Goal: Task Accomplishment & Management: Use online tool/utility

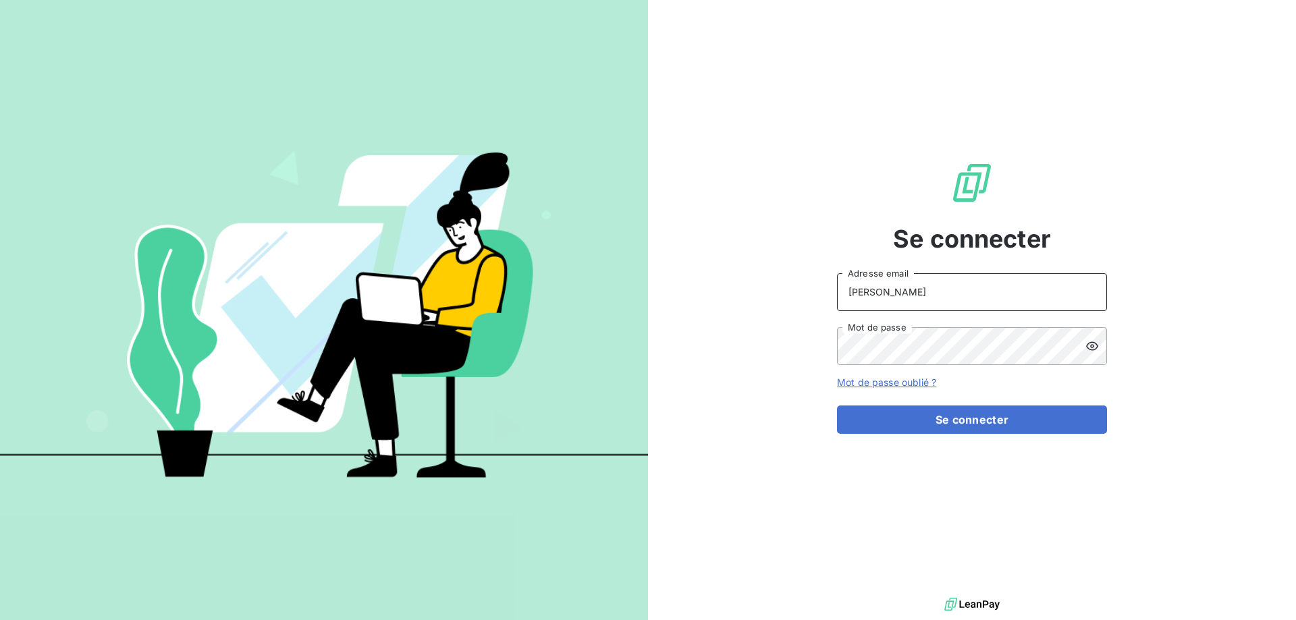
click at [912, 291] on input "ANDREANI" at bounding box center [972, 292] width 270 height 38
type input "s.andreani@ecodia.net"
click at [837, 406] on button "Se connecter" at bounding box center [972, 420] width 270 height 28
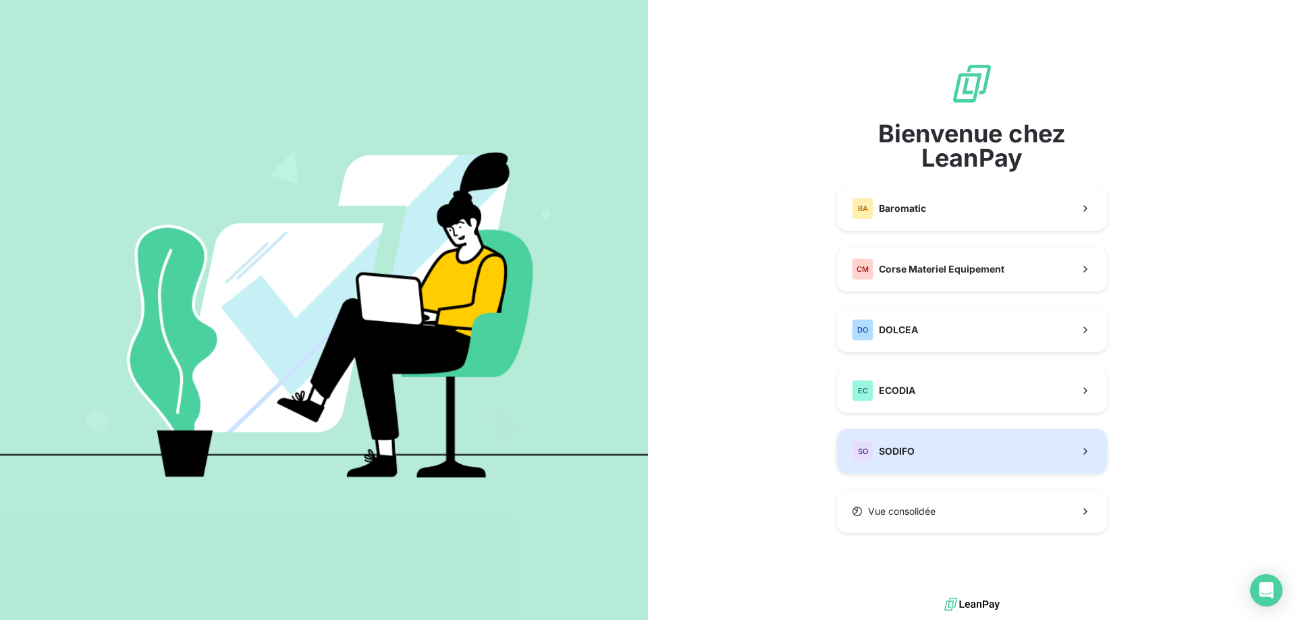
click at [950, 454] on button "SO SODIFO" at bounding box center [972, 451] width 270 height 45
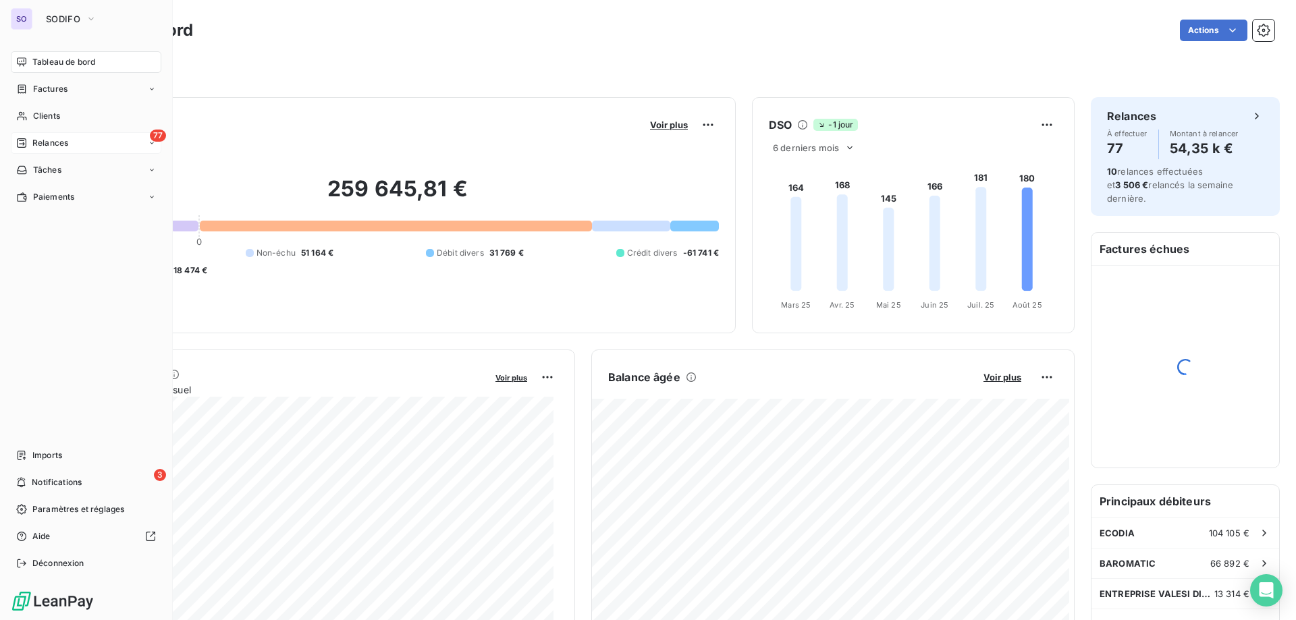
click at [29, 144] on div "Relances" at bounding box center [42, 143] width 52 height 12
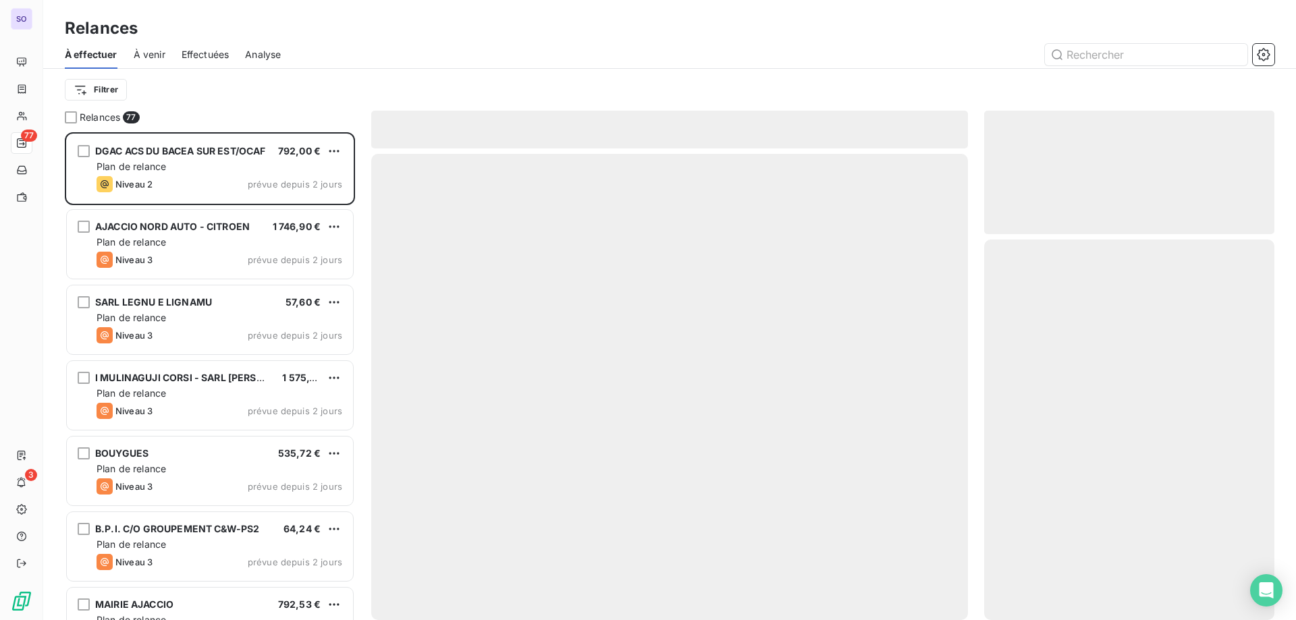
scroll to position [478, 280]
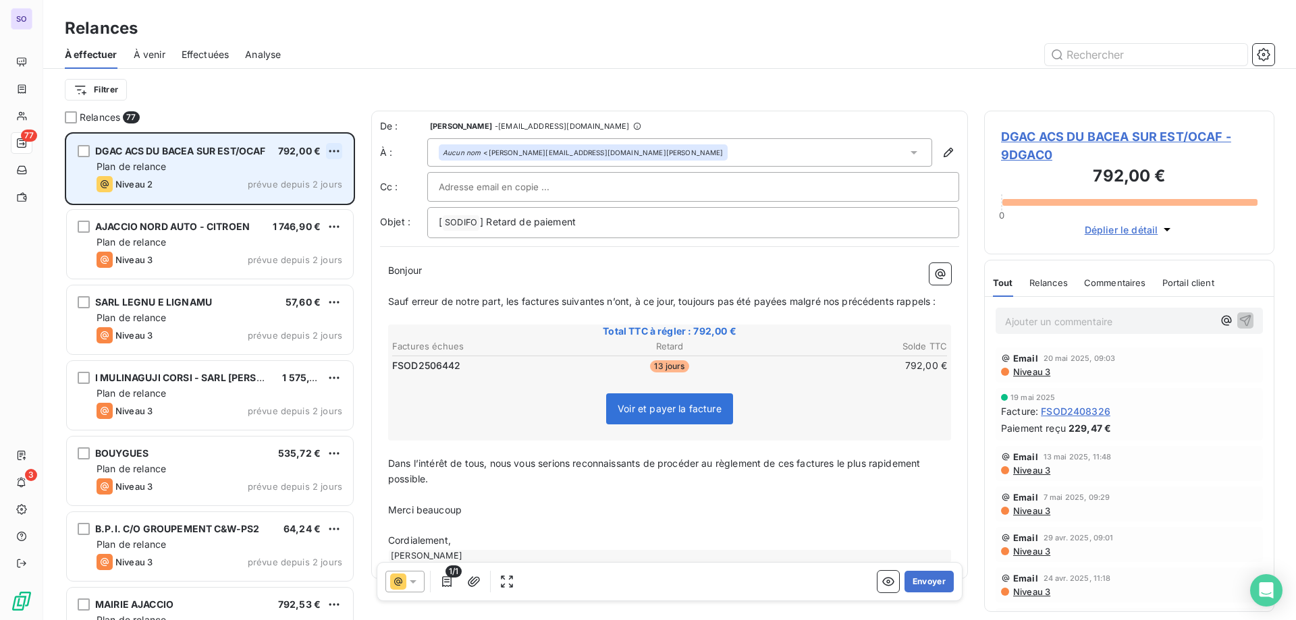
click at [335, 150] on html "SO 77 3 Relances À effectuer À venir Effectuées Analyse Filtrer Relances 77 DGA…" at bounding box center [648, 310] width 1296 height 620
click at [315, 200] on div "Passer cette action" at bounding box center [275, 203] width 121 height 22
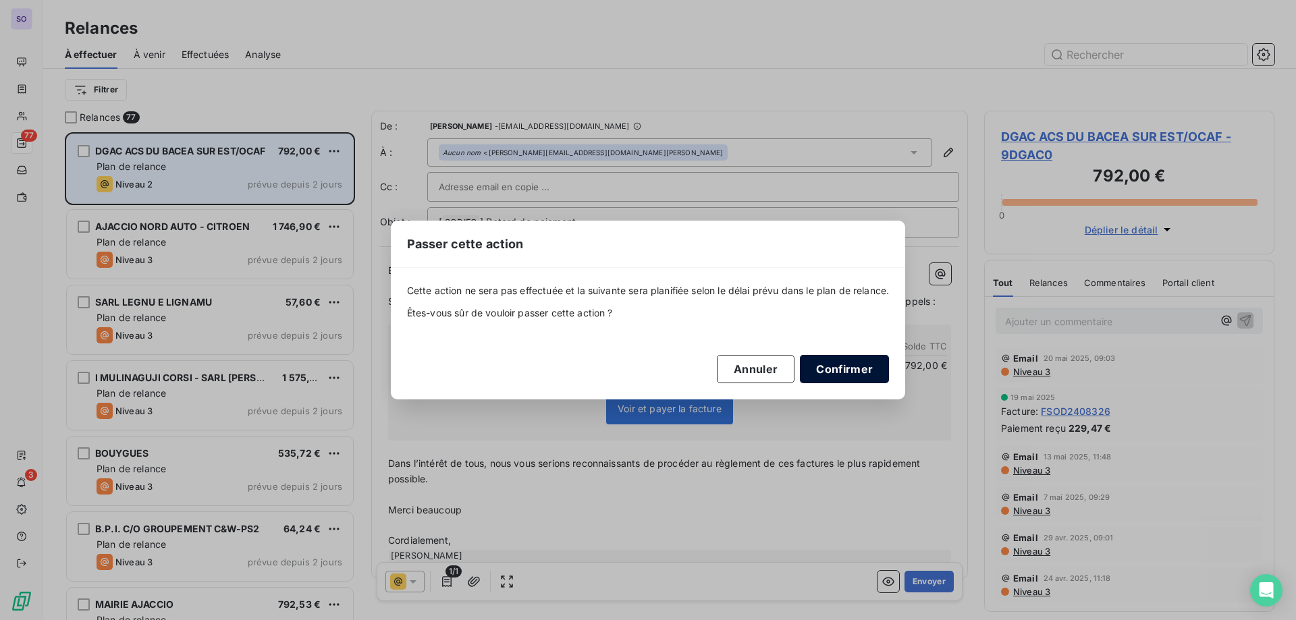
click at [845, 367] on button "Confirmer" at bounding box center [844, 369] width 89 height 28
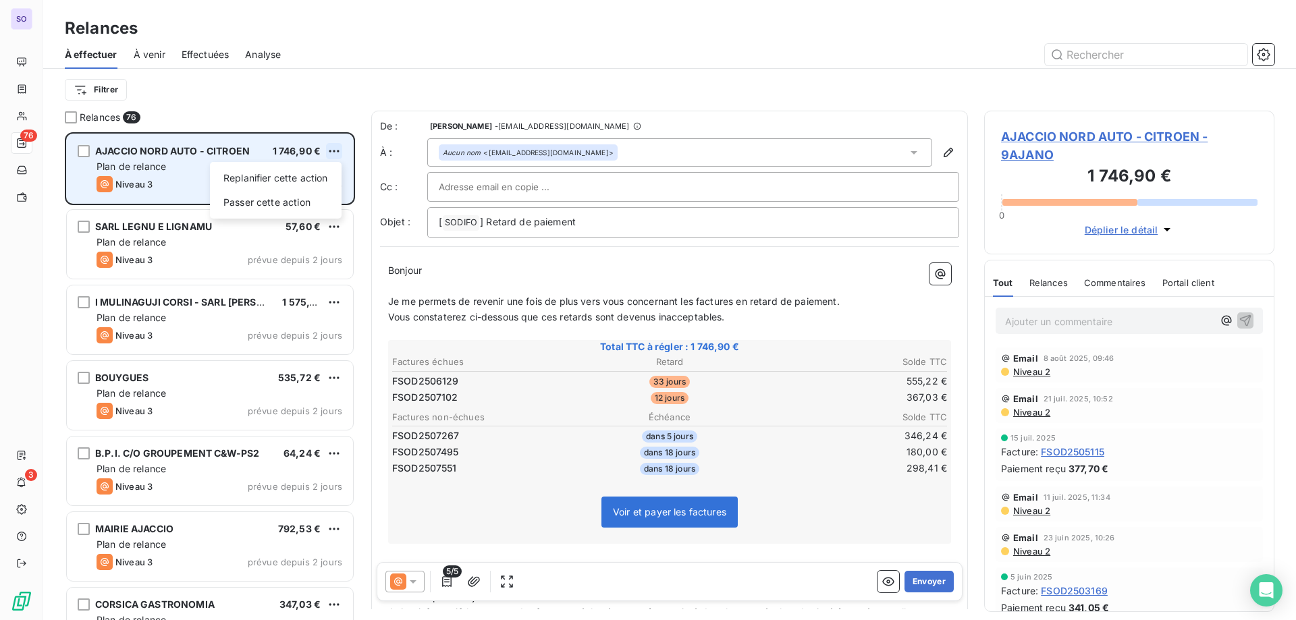
click at [330, 146] on html "SO 76 3 Relances À effectuer À venir Effectuées Analyse Filtrer Relances 76 AJA…" at bounding box center [648, 310] width 1296 height 620
click at [283, 212] on div "Passer cette action" at bounding box center [275, 203] width 121 height 22
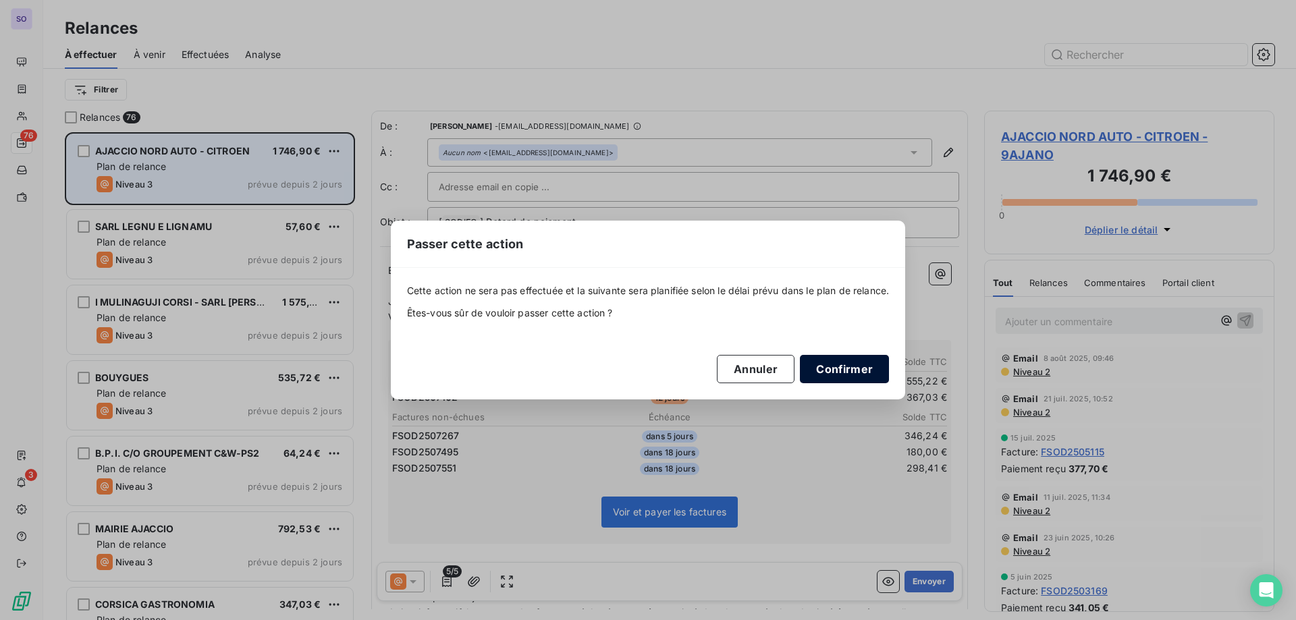
click at [859, 368] on button "Confirmer" at bounding box center [844, 369] width 89 height 28
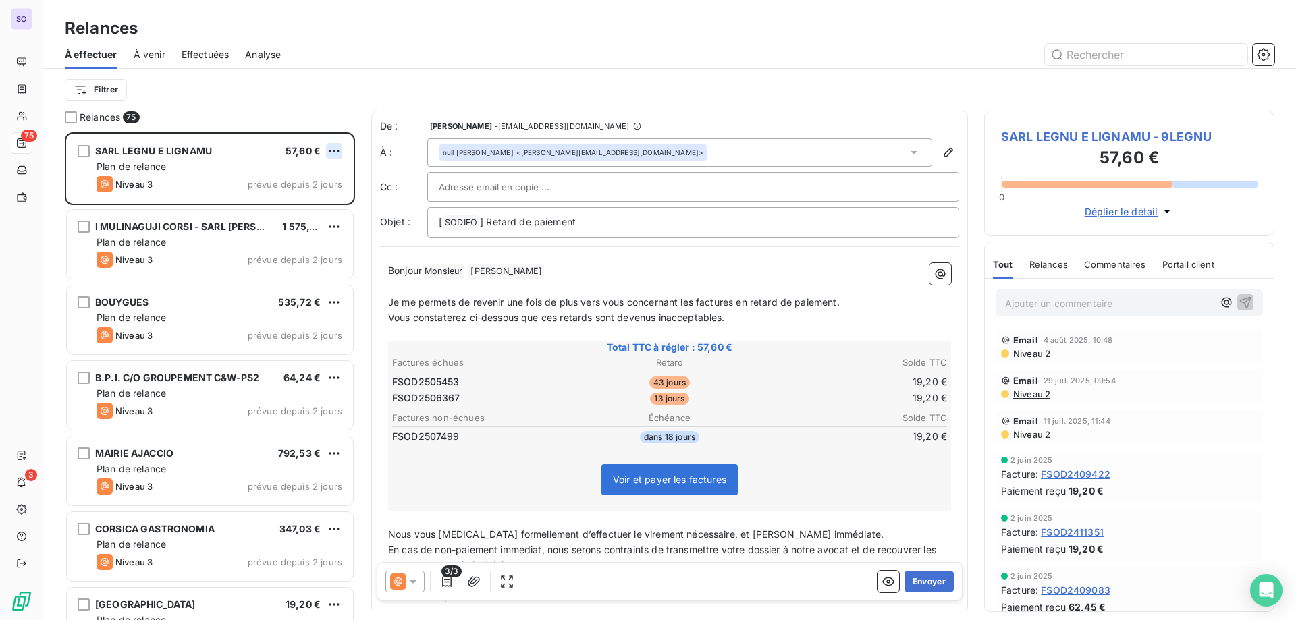
click at [335, 150] on html "SO 75 3 Relances À effectuer À venir Effectuées Analyse Filtrer Relances 75 SAR…" at bounding box center [648, 310] width 1296 height 620
click at [275, 202] on div "Passer cette action" at bounding box center [275, 203] width 121 height 22
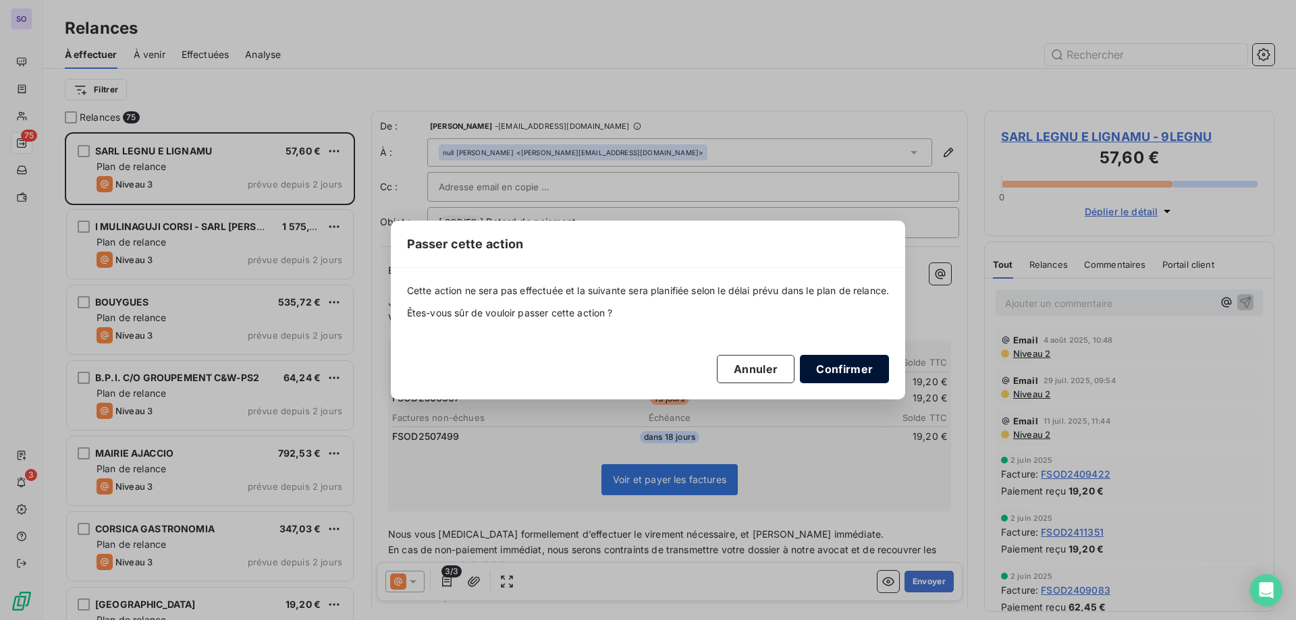
click at [842, 362] on button "Confirmer" at bounding box center [844, 369] width 89 height 28
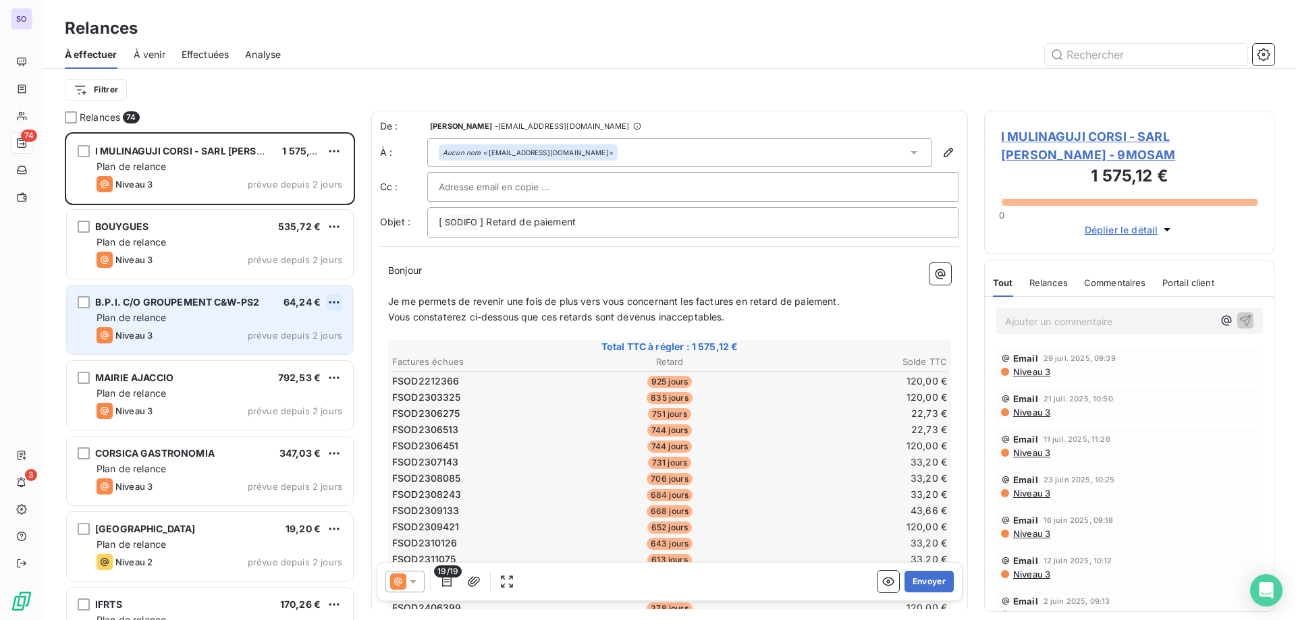
click at [335, 302] on html "SO 74 3 Relances À effectuer À venir Effectuées Analyse Filtrer Relances 74 I M…" at bounding box center [648, 310] width 1296 height 620
click at [290, 366] on div "Replanifier cette action Passer cette action" at bounding box center [276, 341] width 132 height 57
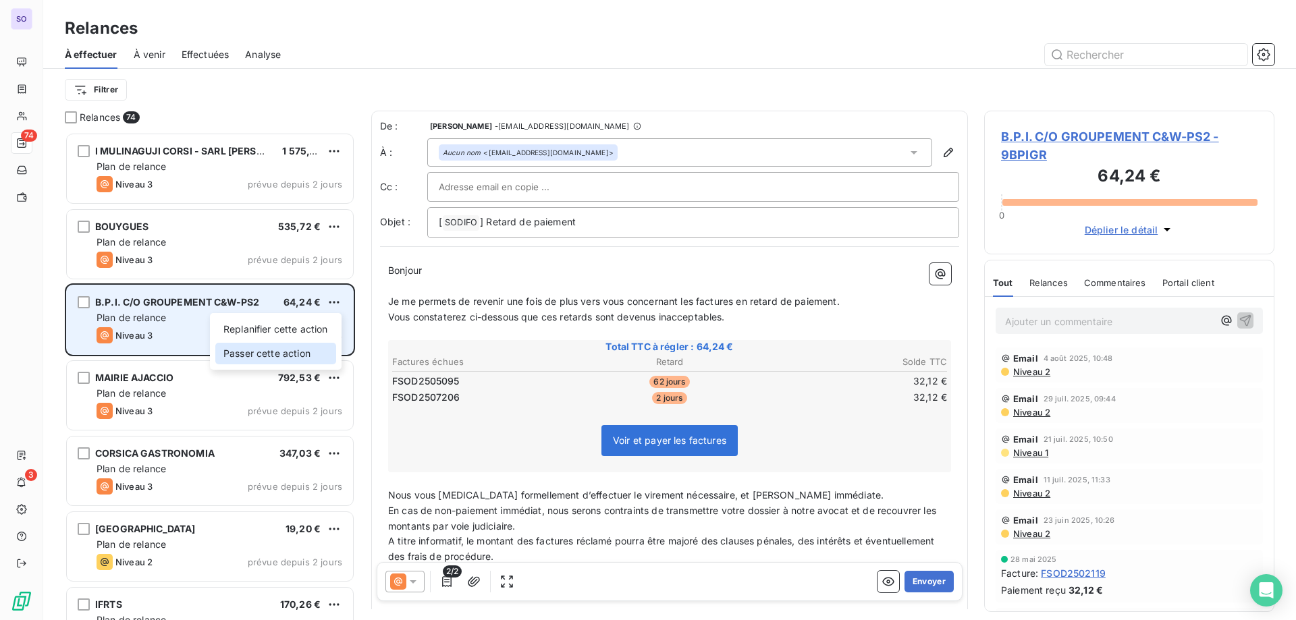
click at [298, 356] on div "Passer cette action" at bounding box center [275, 354] width 121 height 22
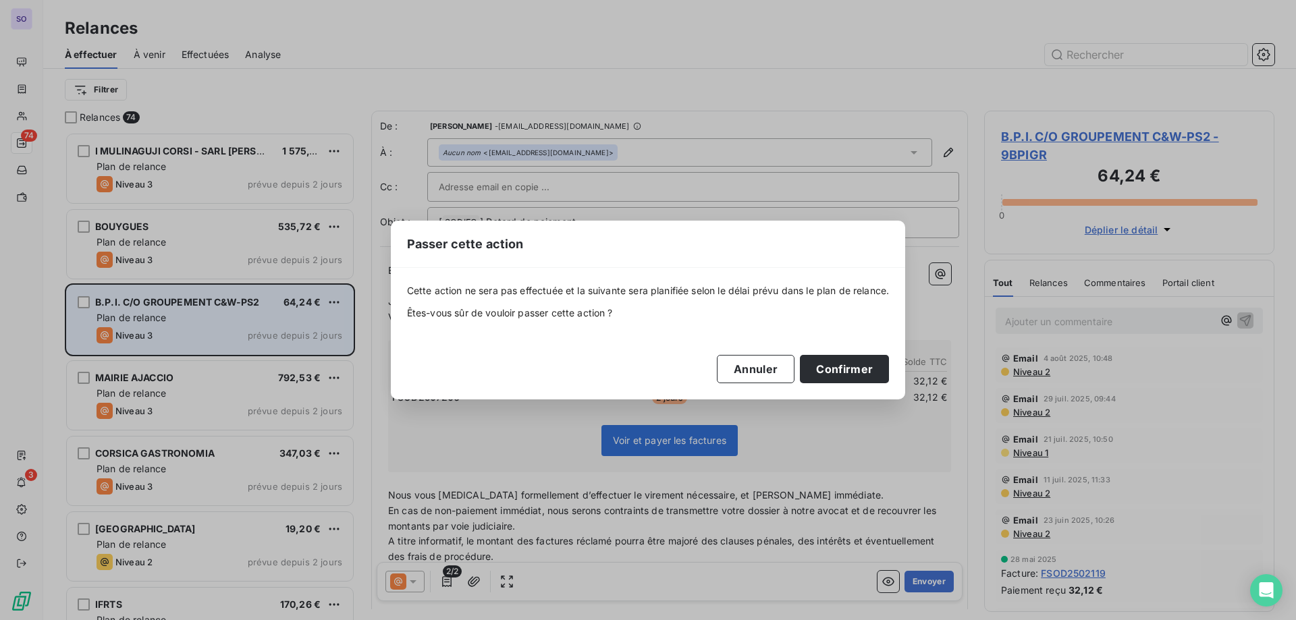
click at [802, 374] on div "Annuler Confirmer" at bounding box center [648, 369] width 483 height 28
click at [831, 370] on button "Confirmer" at bounding box center [844, 369] width 89 height 28
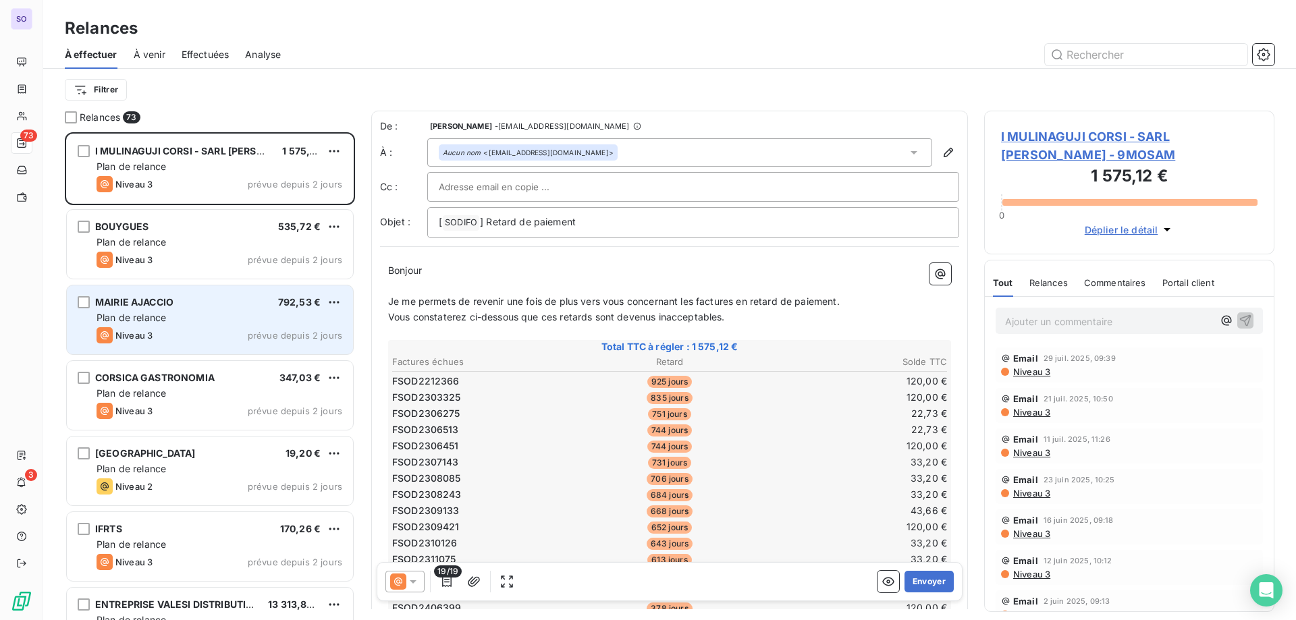
click at [325, 149] on div "I MULINAGUJI CORSI - SARL MOUL 1 575,12 €" at bounding box center [220, 151] width 246 height 12
click at [335, 152] on html "SO 73 3 Relances À effectuer À venir Effectuées Analyse Filtrer Relances 73 I M…" at bounding box center [648, 310] width 1296 height 620
click at [281, 204] on div "Passer cette action" at bounding box center [275, 203] width 121 height 22
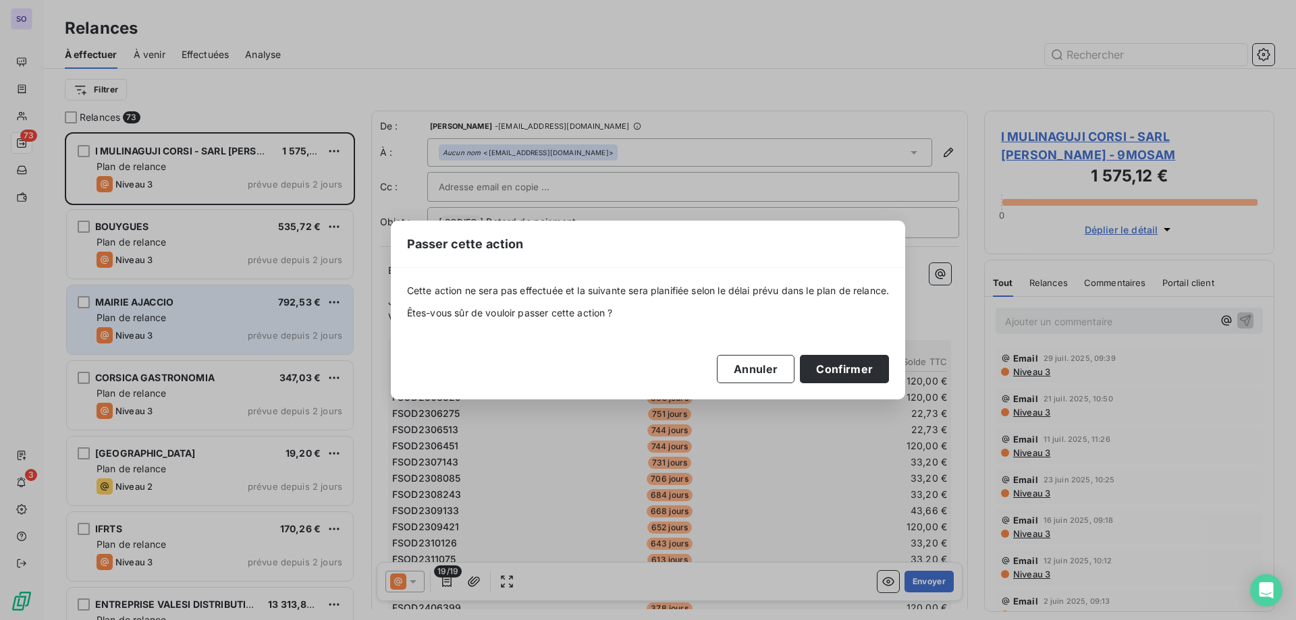
click at [843, 383] on div "Cette action ne sera pas effectuée et la suivante sera planifiée selon le délai…" at bounding box center [648, 333] width 515 height 131
click at [827, 360] on button "Confirmer" at bounding box center [844, 369] width 89 height 28
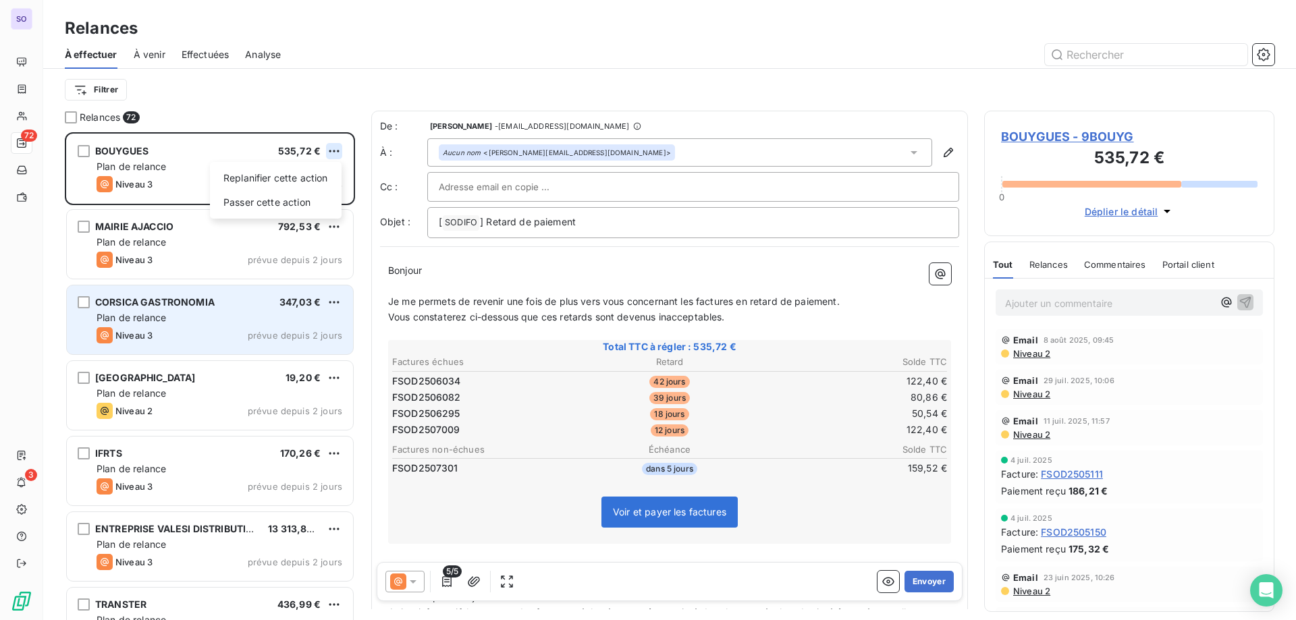
click at [330, 147] on html "SO 72 3 Relances À effectuer À venir Effectuées Analyse Filtrer Relances 72 BOU…" at bounding box center [648, 310] width 1296 height 620
click at [296, 191] on div "Replanifier cette action Passer cette action" at bounding box center [276, 190] width 132 height 57
click at [296, 202] on div "Passer cette action" at bounding box center [275, 203] width 121 height 22
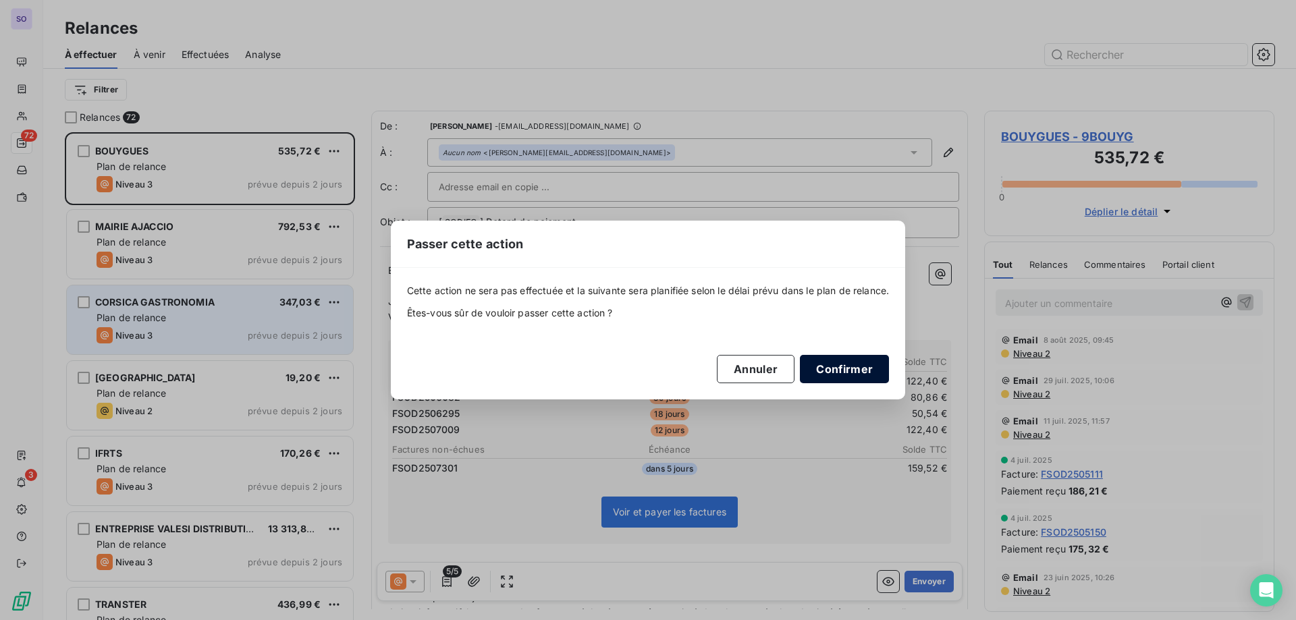
click at [867, 363] on button "Confirmer" at bounding box center [844, 369] width 89 height 28
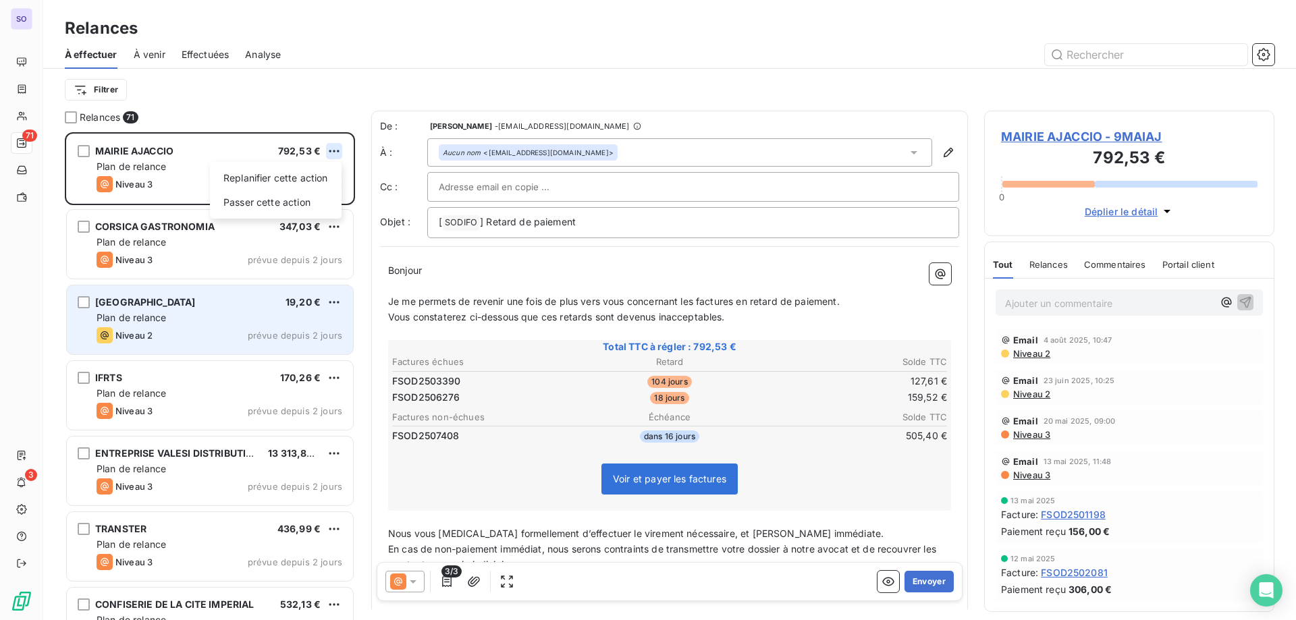
click at [337, 150] on html "SO 71 3 Relances À effectuer À venir Effectuées Analyse Filtrer Relances 71 MAI…" at bounding box center [648, 310] width 1296 height 620
click at [299, 202] on div "Passer cette action" at bounding box center [275, 203] width 121 height 22
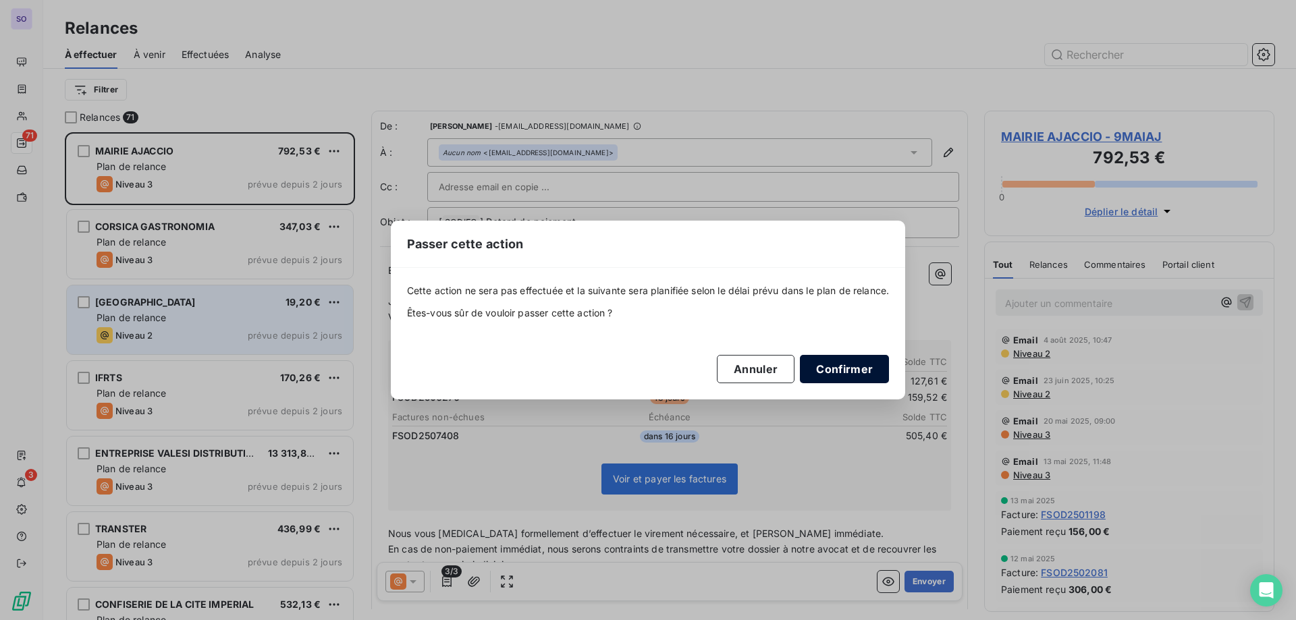
click at [820, 363] on button "Confirmer" at bounding box center [844, 369] width 89 height 28
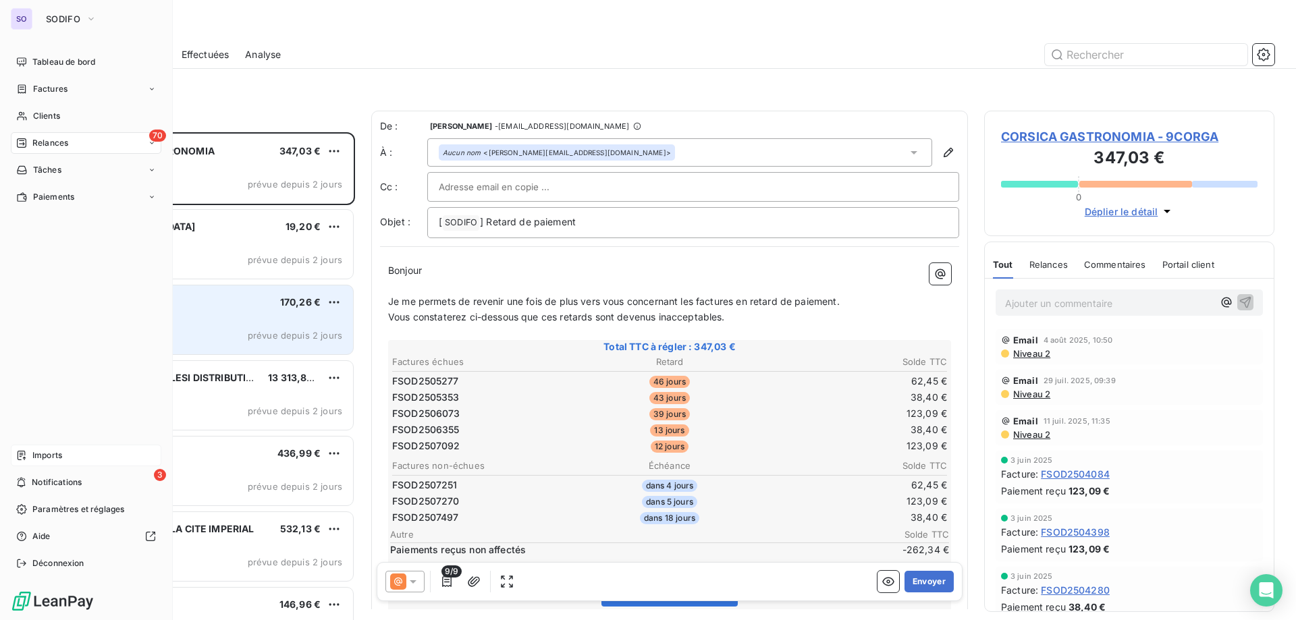
click at [40, 451] on span "Imports" at bounding box center [47, 455] width 30 height 12
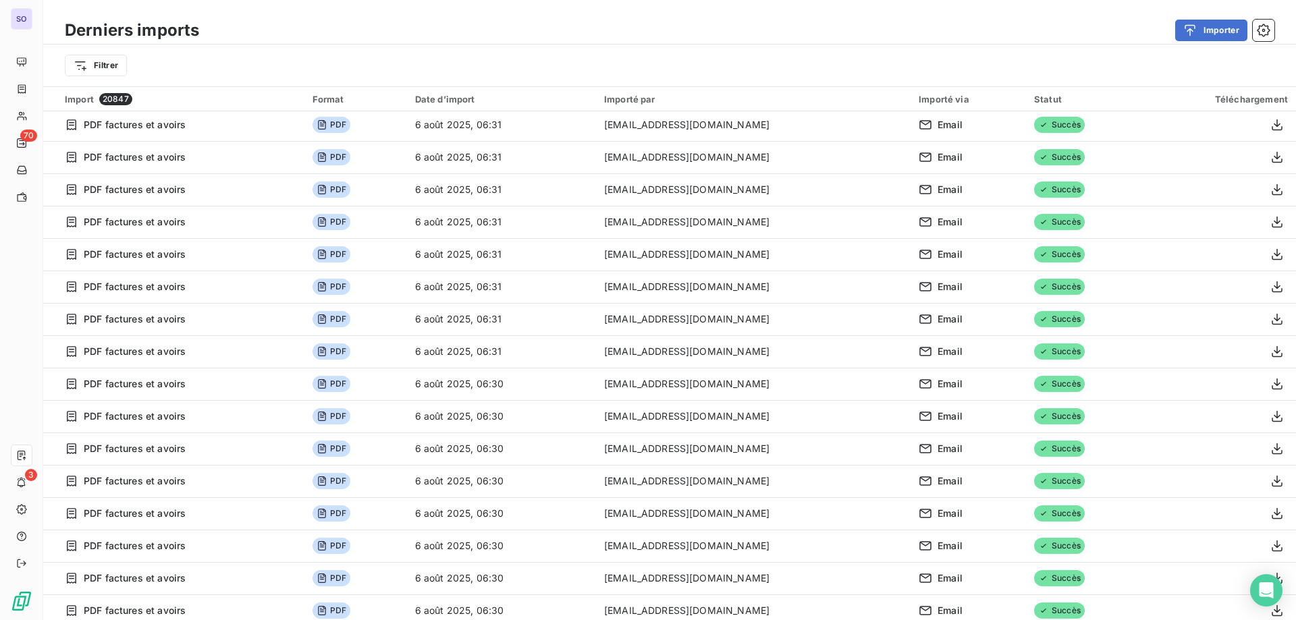
scroll to position [2160, 0]
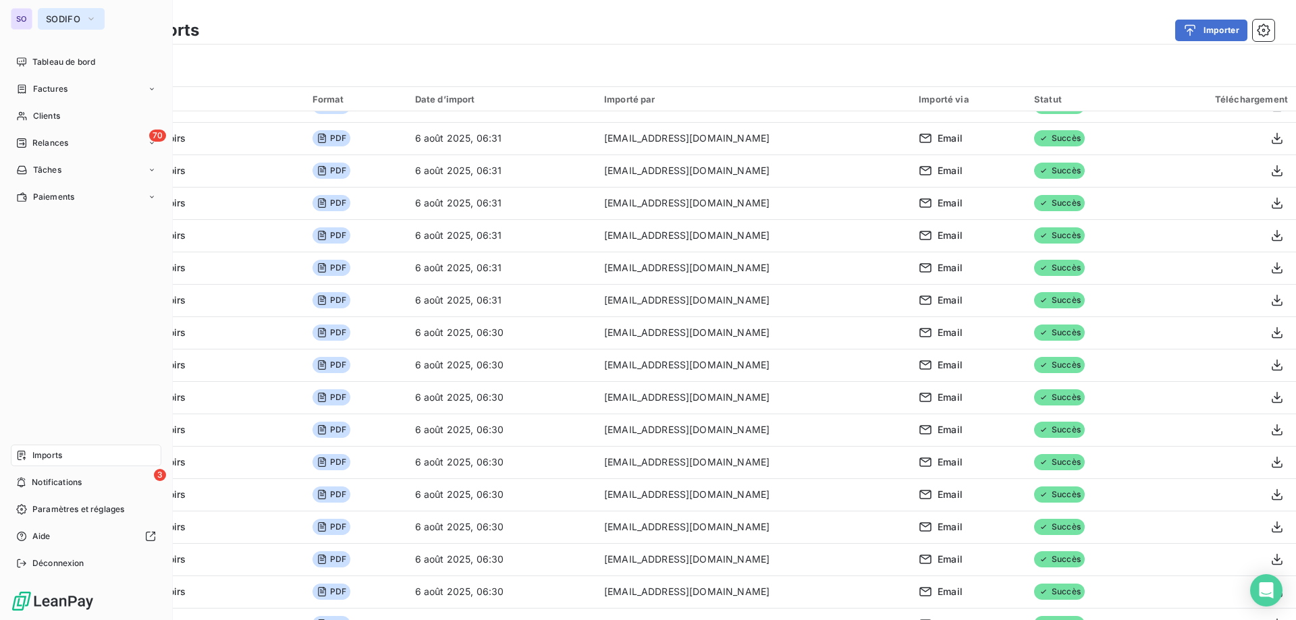
click at [65, 21] on span "SODIFO" at bounding box center [63, 18] width 34 height 11
click at [78, 24] on span "SODIFO" at bounding box center [63, 18] width 34 height 11
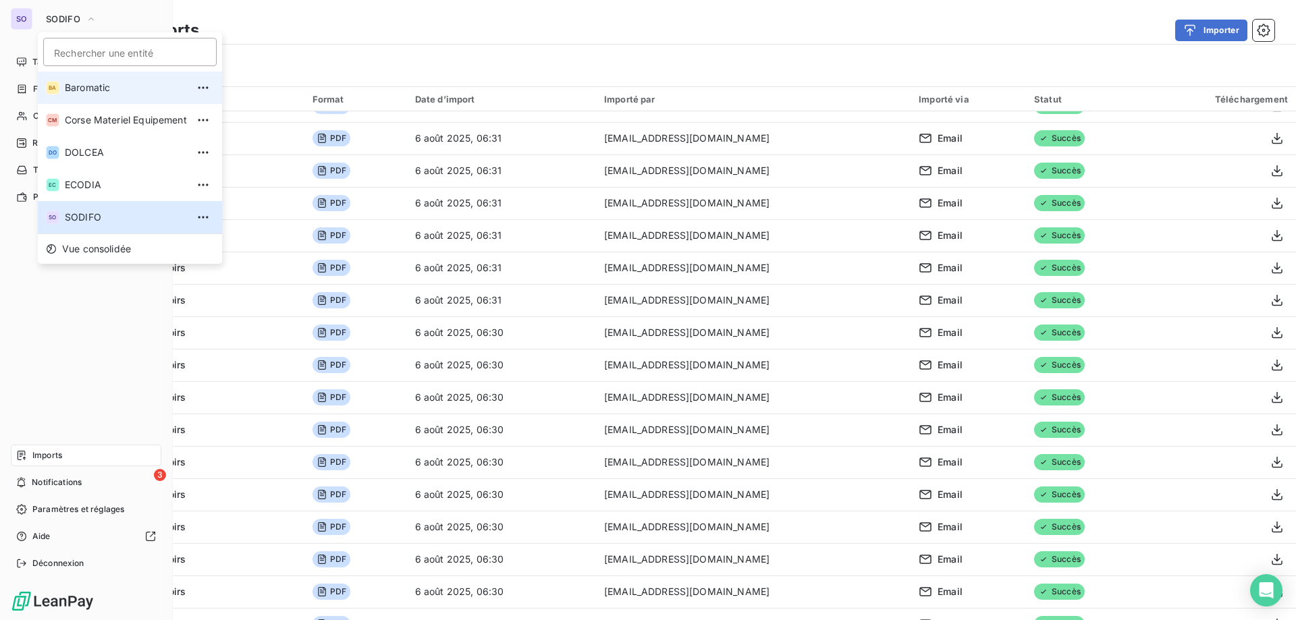
click at [82, 84] on span "Baromatic" at bounding box center [126, 87] width 122 height 13
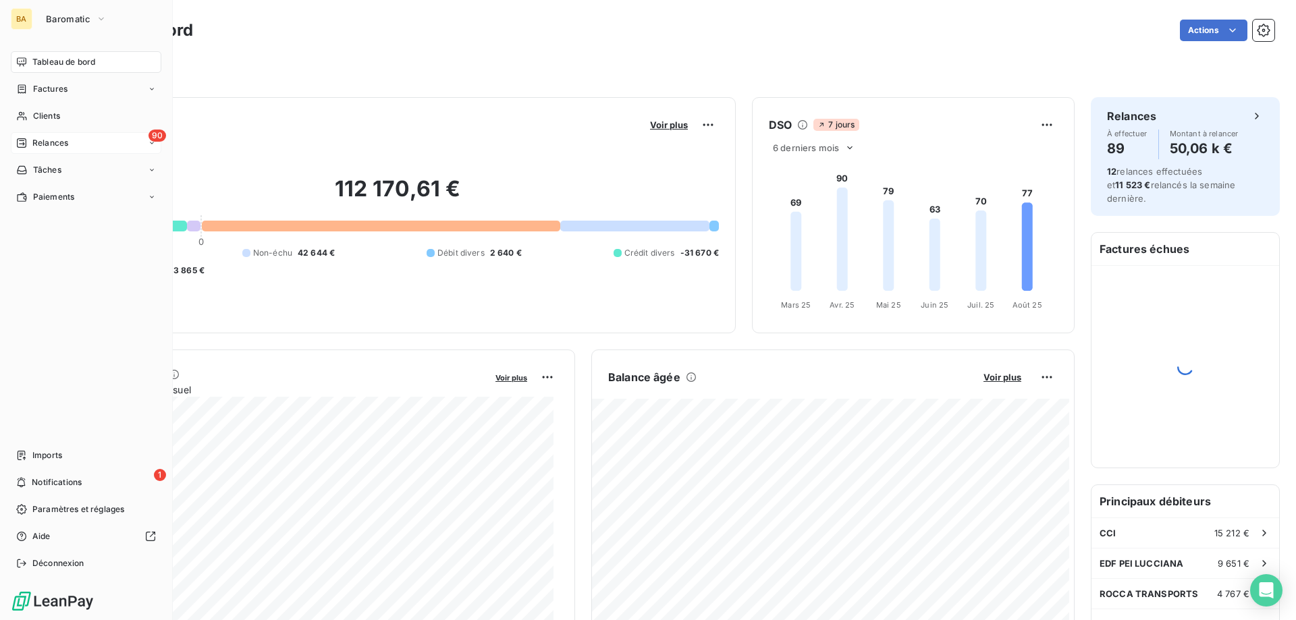
click at [38, 134] on div "90 Relances" at bounding box center [86, 143] width 150 height 22
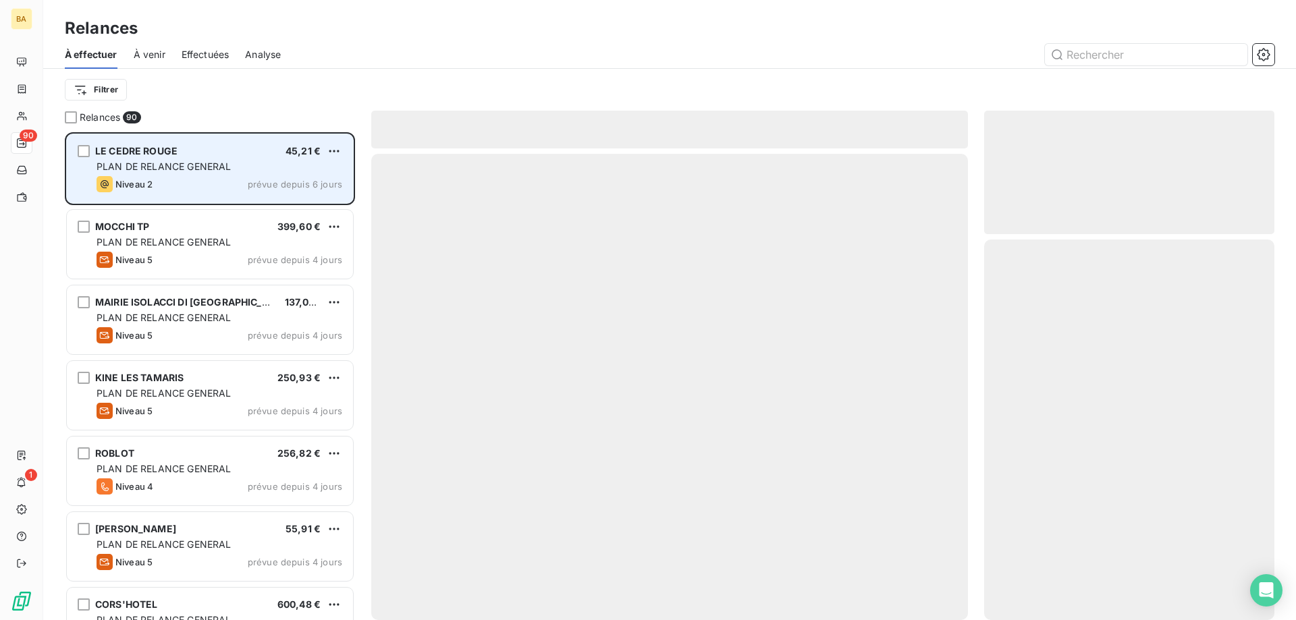
scroll to position [478, 280]
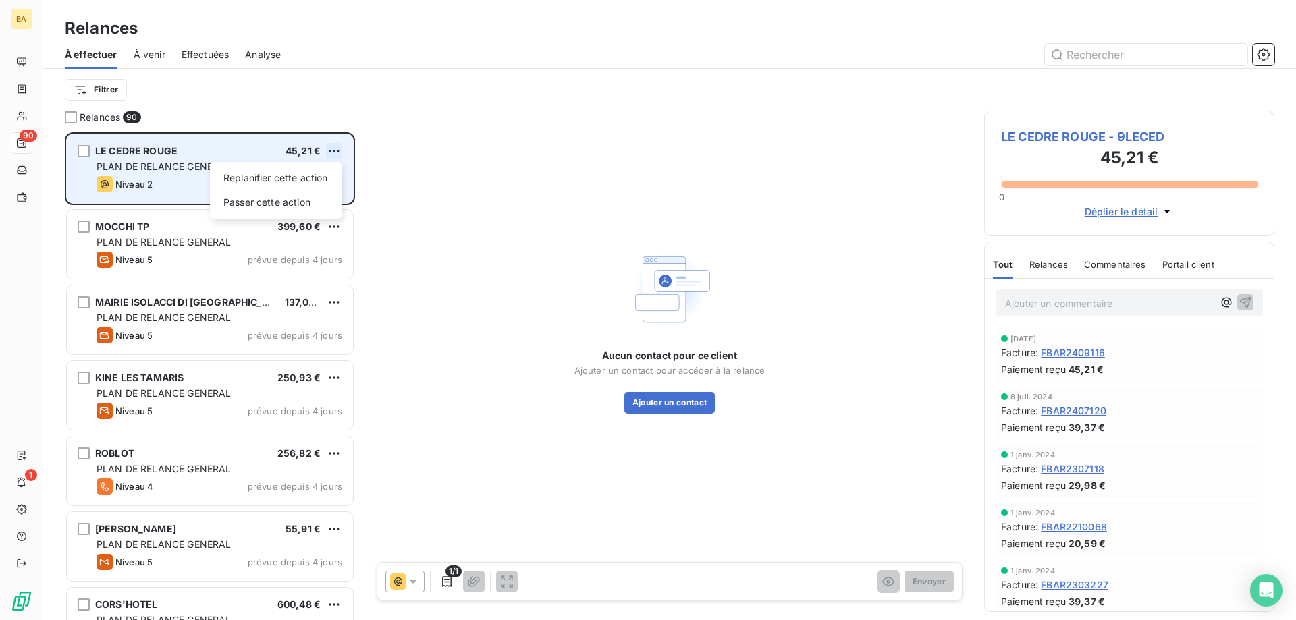
click at [338, 146] on html "BA 90 1 Relances À effectuer À venir Effectuées Analyse Filtrer Relances 90 LE …" at bounding box center [648, 310] width 1296 height 620
click at [304, 203] on div "Passer cette action" at bounding box center [275, 203] width 121 height 22
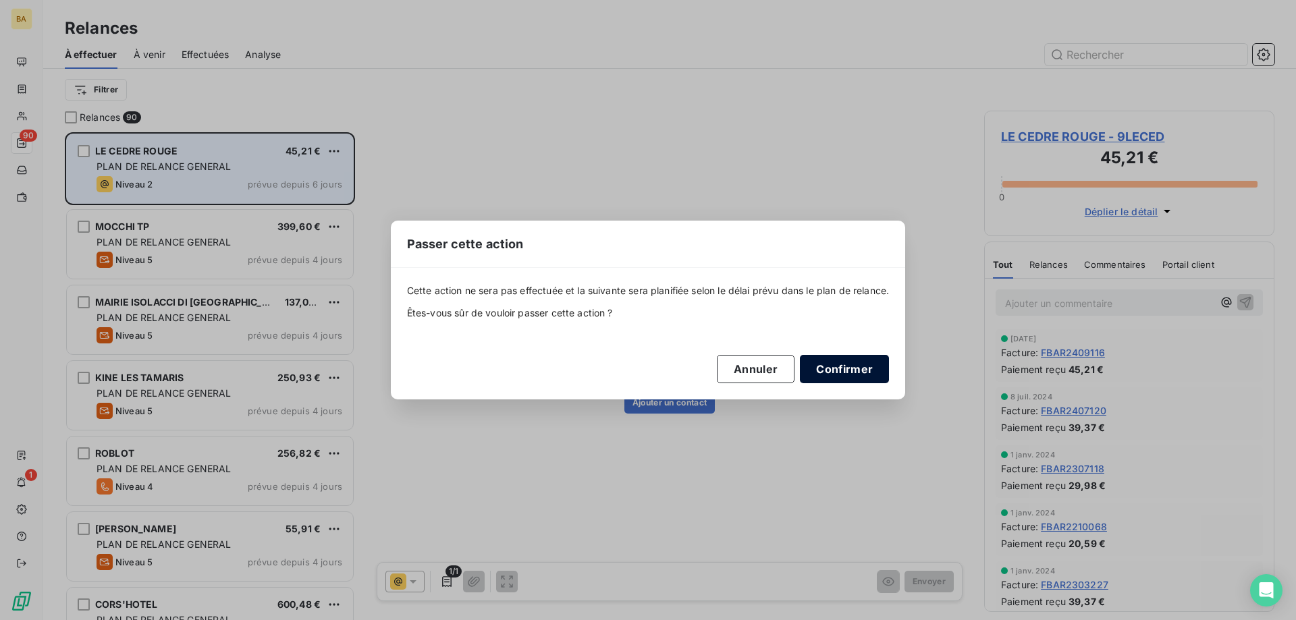
click at [868, 364] on button "Confirmer" at bounding box center [844, 369] width 89 height 28
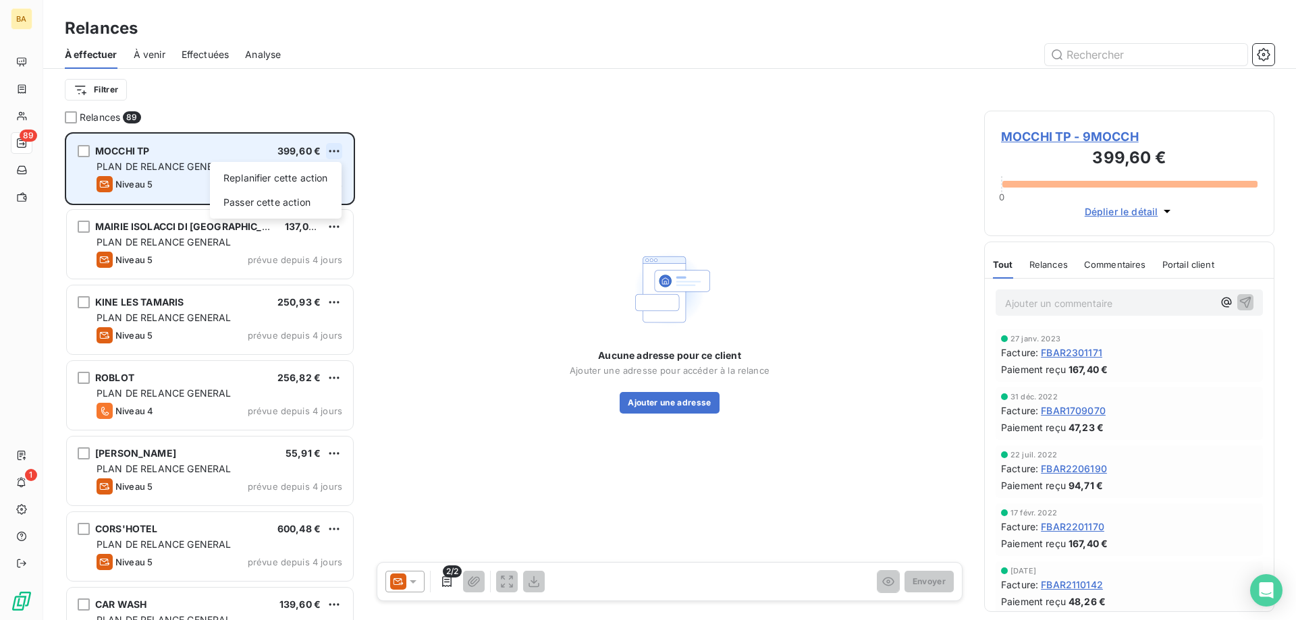
click at [333, 150] on html "BA 89 1 Relances À effectuer À venir Effectuées Analyse Filtrer Relances 89 MOC…" at bounding box center [648, 310] width 1296 height 620
click at [295, 202] on div "Passer cette action" at bounding box center [275, 203] width 121 height 22
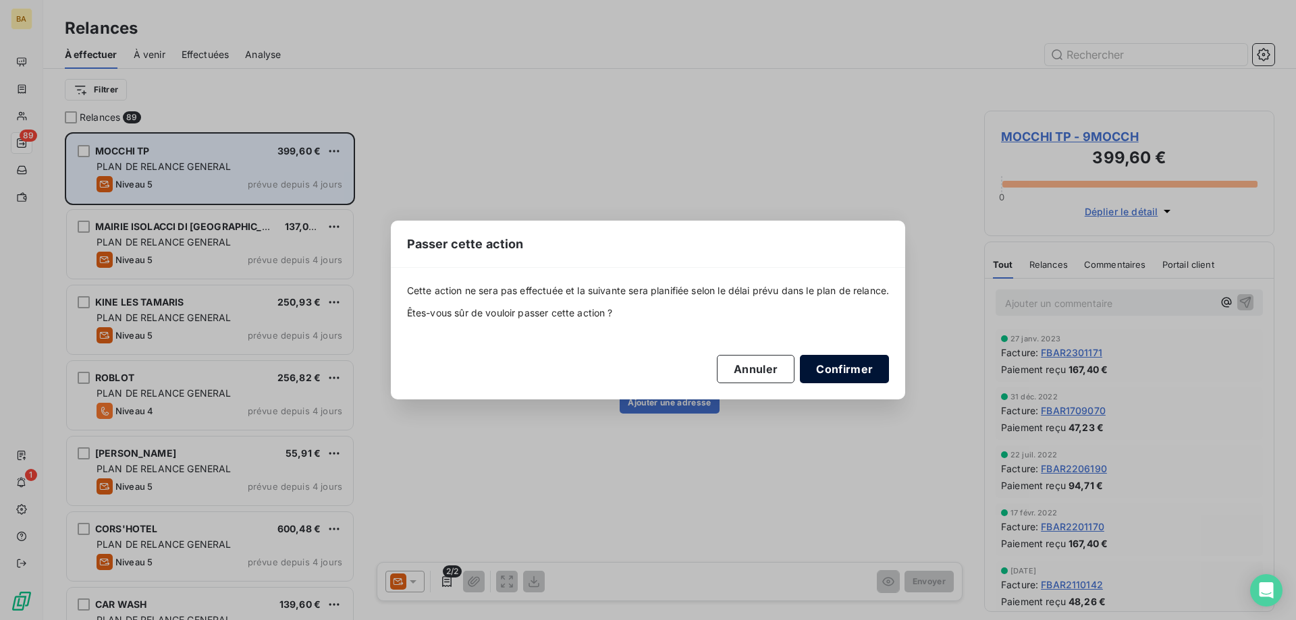
click at [869, 370] on button "Confirmer" at bounding box center [844, 369] width 89 height 28
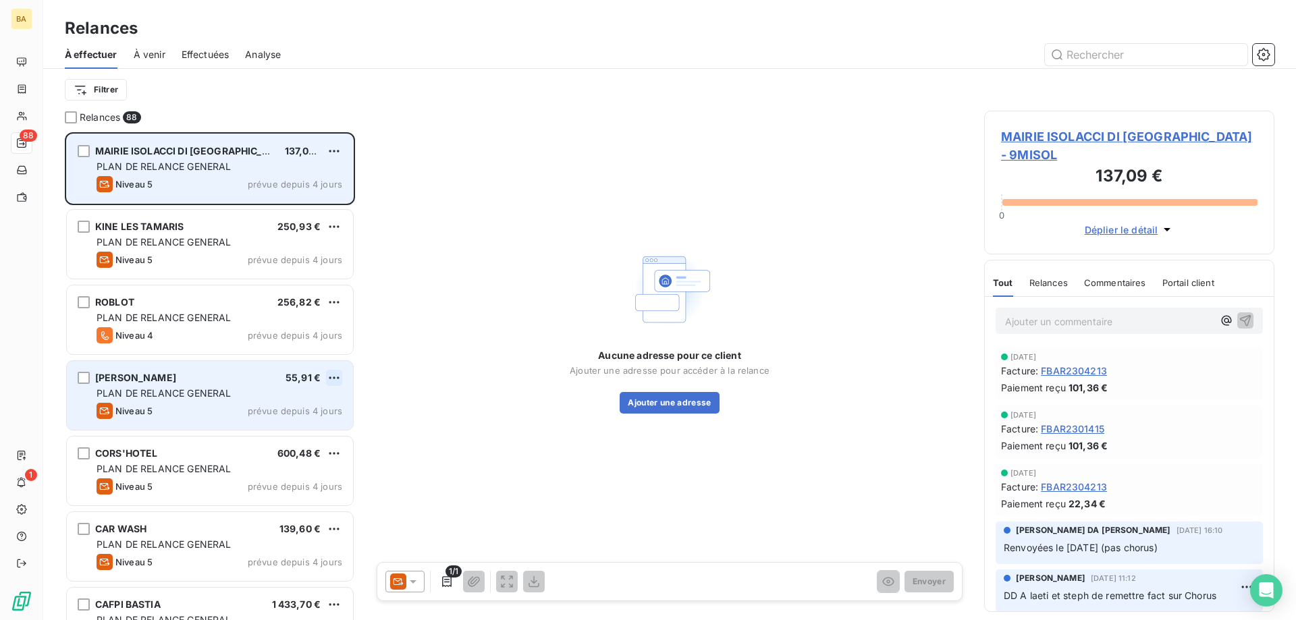
click at [333, 378] on html "BA 88 1 Relances À effectuer À venir Effectuées Analyse Filtrer Relances 88 MAI…" at bounding box center [648, 310] width 1296 height 620
click at [273, 429] on div "Passer cette action" at bounding box center [275, 429] width 121 height 22
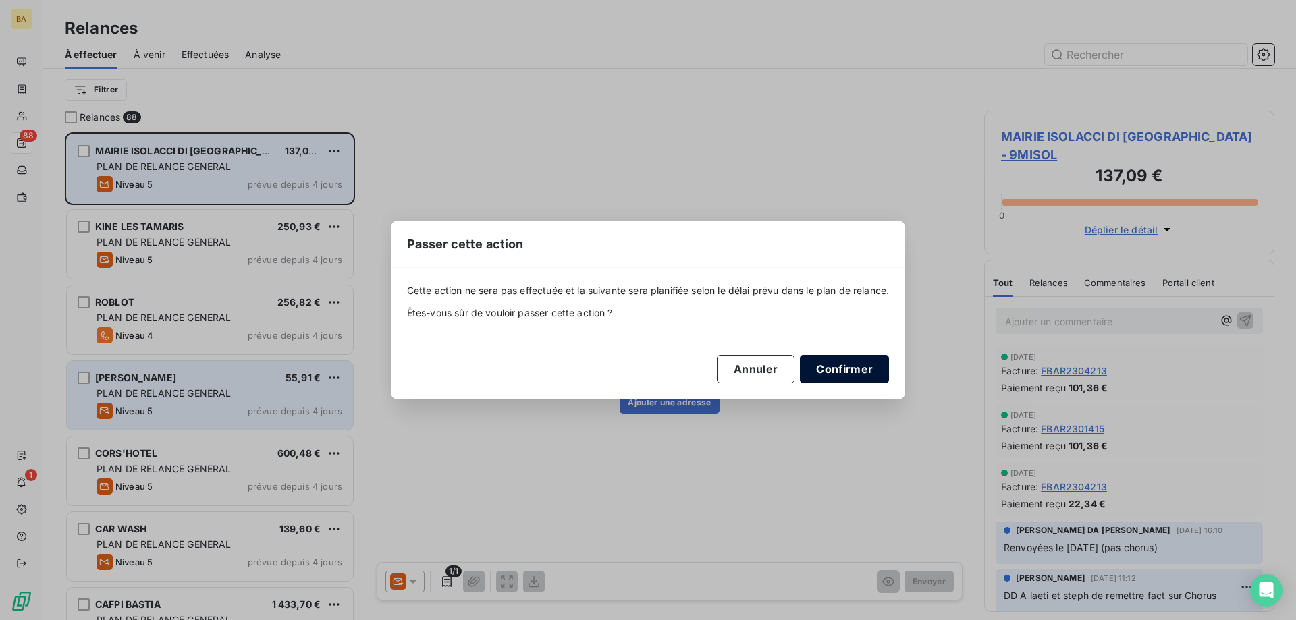
click at [850, 378] on button "Confirmer" at bounding box center [844, 369] width 89 height 28
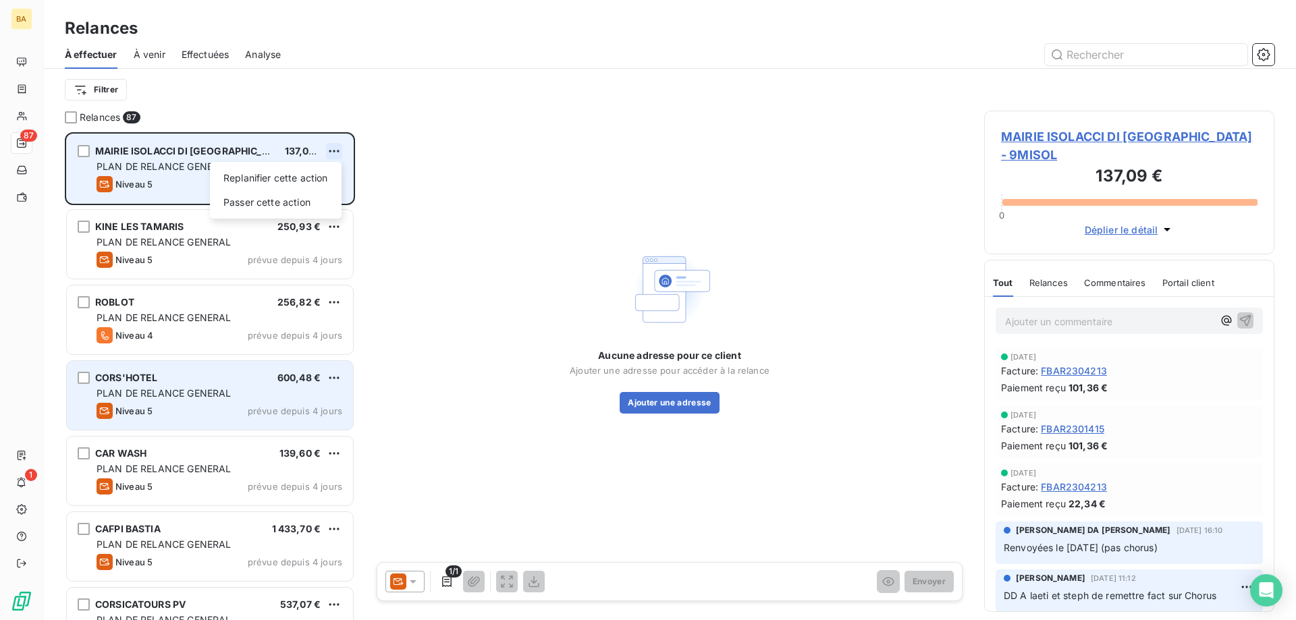
click at [332, 155] on html "BA 87 1 Relances À effectuer À venir Effectuées Analyse Filtrer Relances 87 MAI…" at bounding box center [648, 310] width 1296 height 620
click at [306, 210] on div "Passer cette action" at bounding box center [275, 203] width 121 height 22
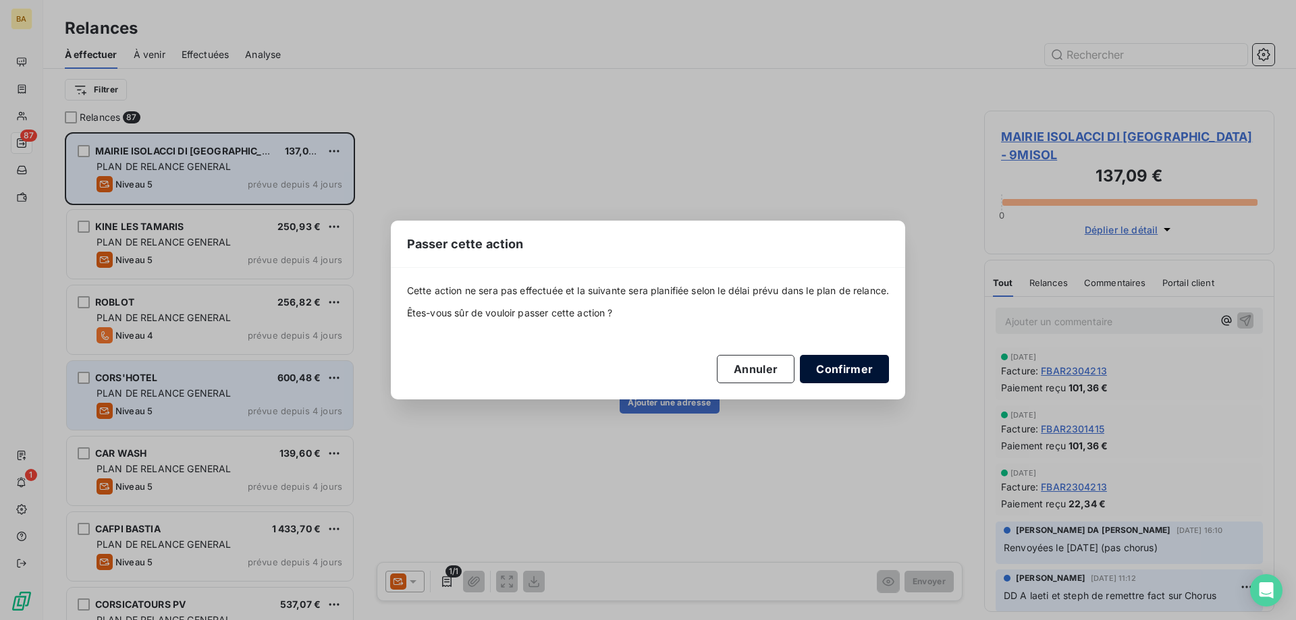
click at [850, 375] on button "Confirmer" at bounding box center [844, 369] width 89 height 28
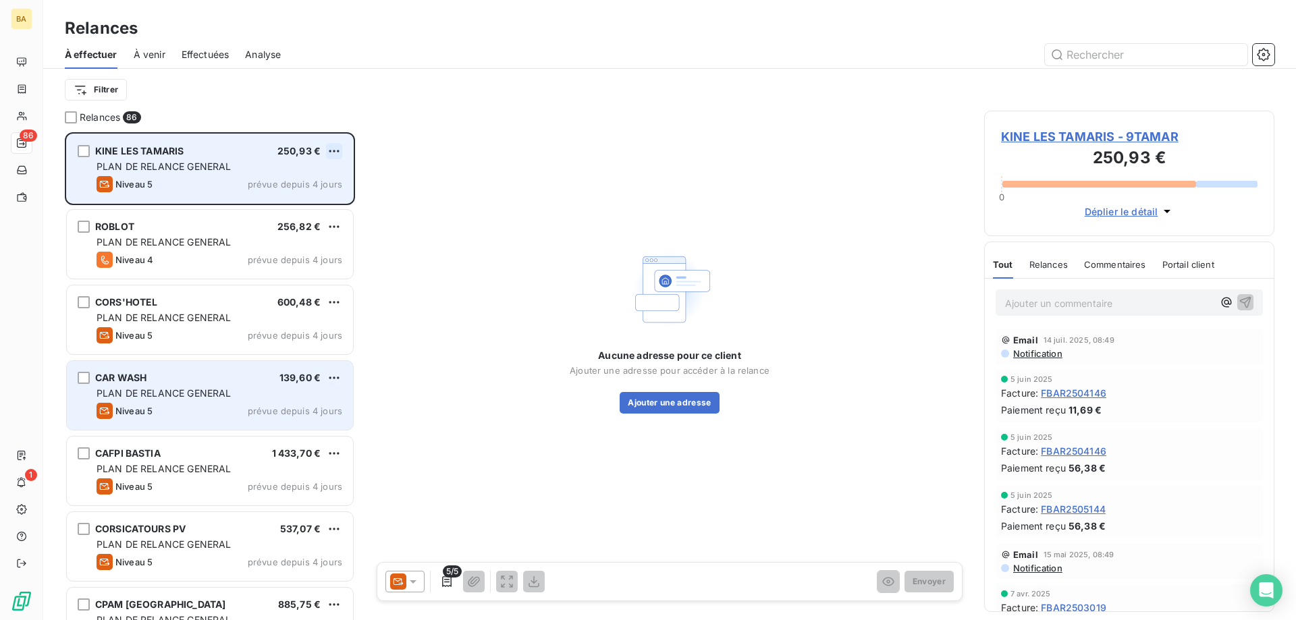
click at [336, 151] on html "BA 86 1 Relances À effectuer À venir Effectuées Analyse Filtrer Relances 86 KIN…" at bounding box center [648, 310] width 1296 height 620
click at [302, 207] on div "Passer cette action" at bounding box center [275, 203] width 121 height 22
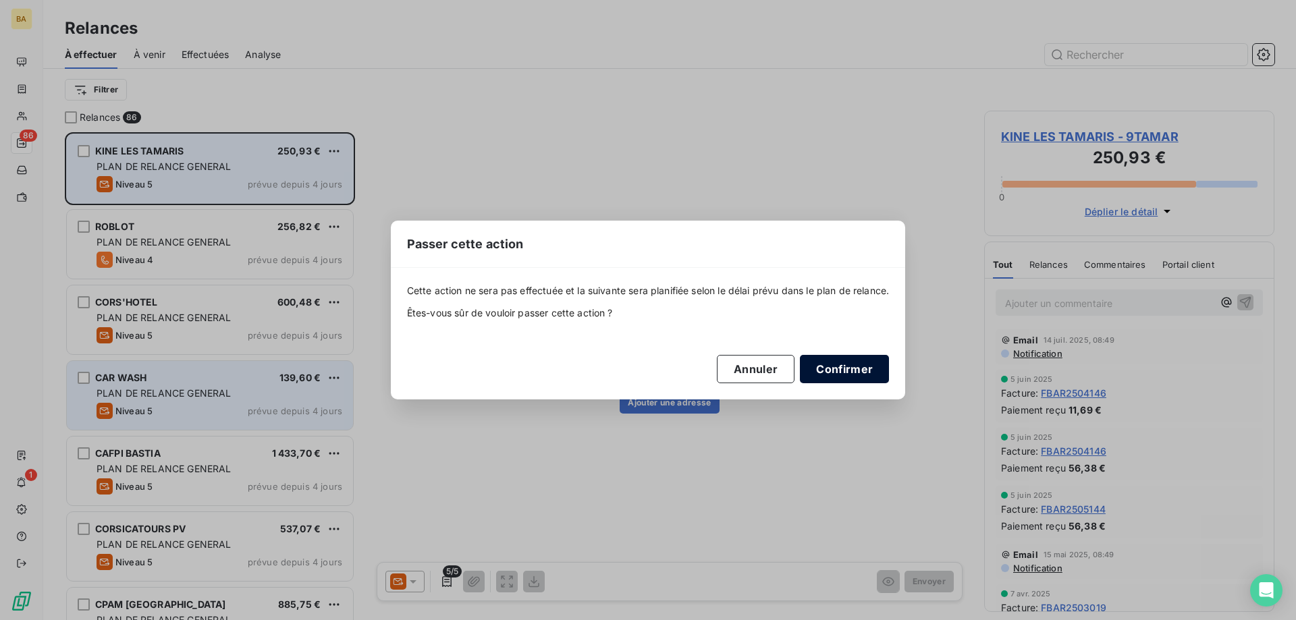
click at [858, 368] on button "Confirmer" at bounding box center [844, 369] width 89 height 28
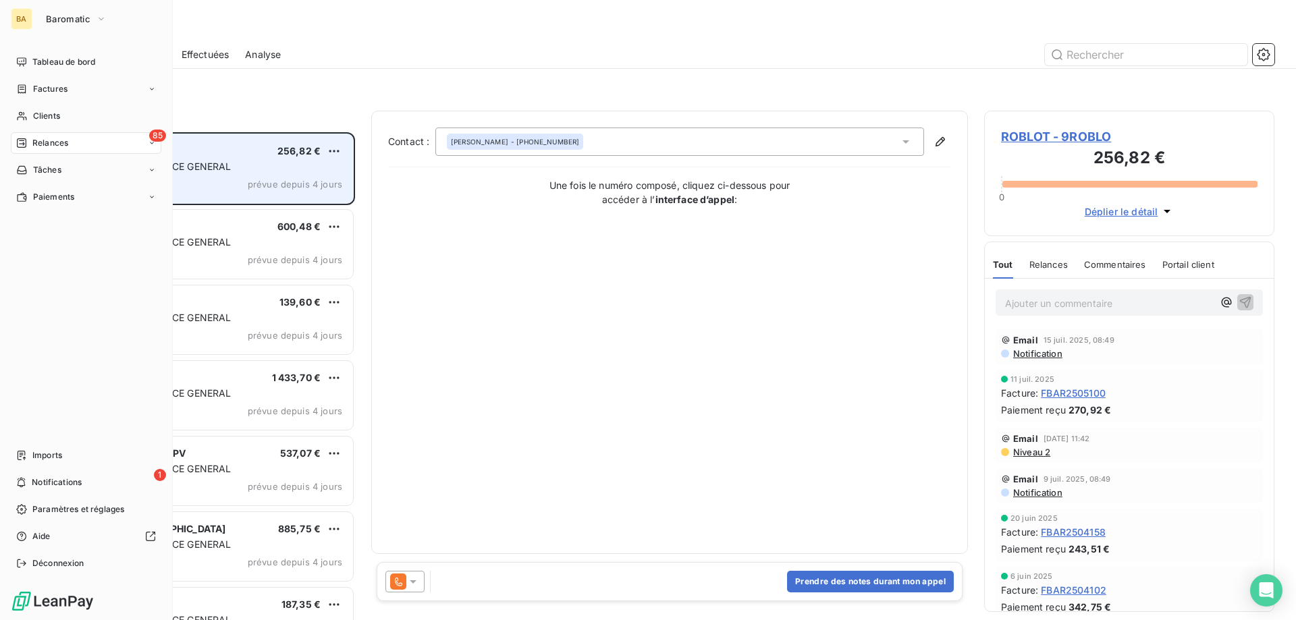
click at [36, 456] on span "Imports" at bounding box center [47, 455] width 30 height 12
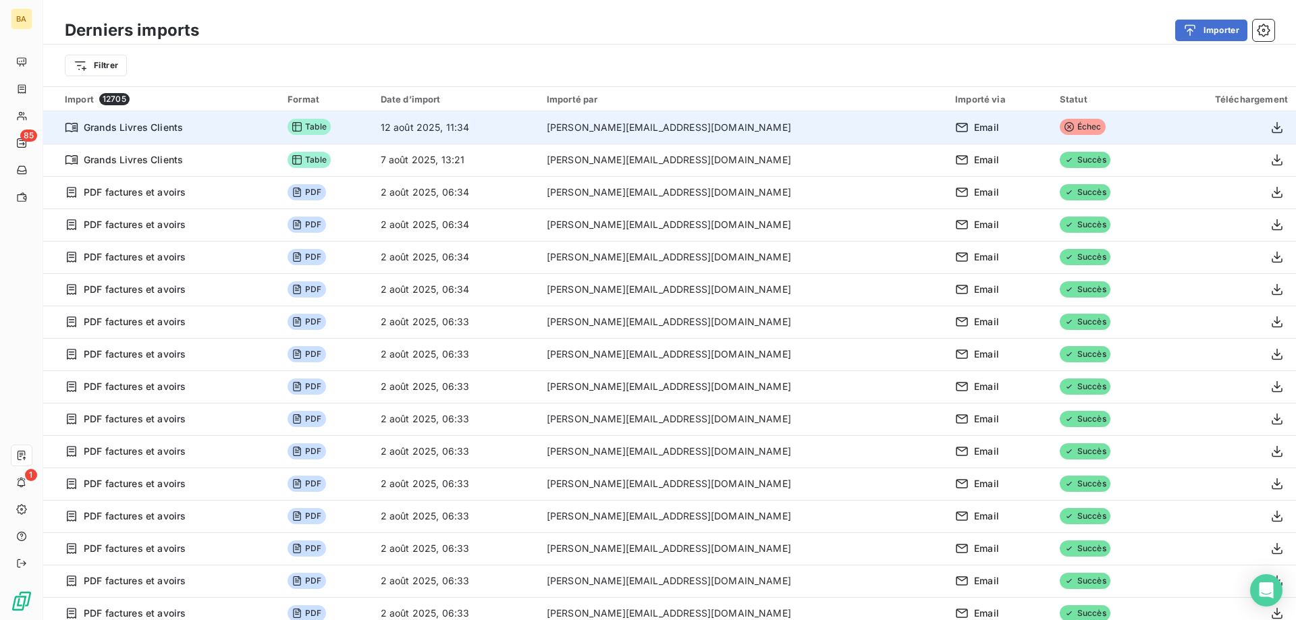
click at [1060, 129] on span "Échec" at bounding box center [1083, 127] width 46 height 16
click at [1271, 128] on icon "button" at bounding box center [1276, 126] width 11 height 11
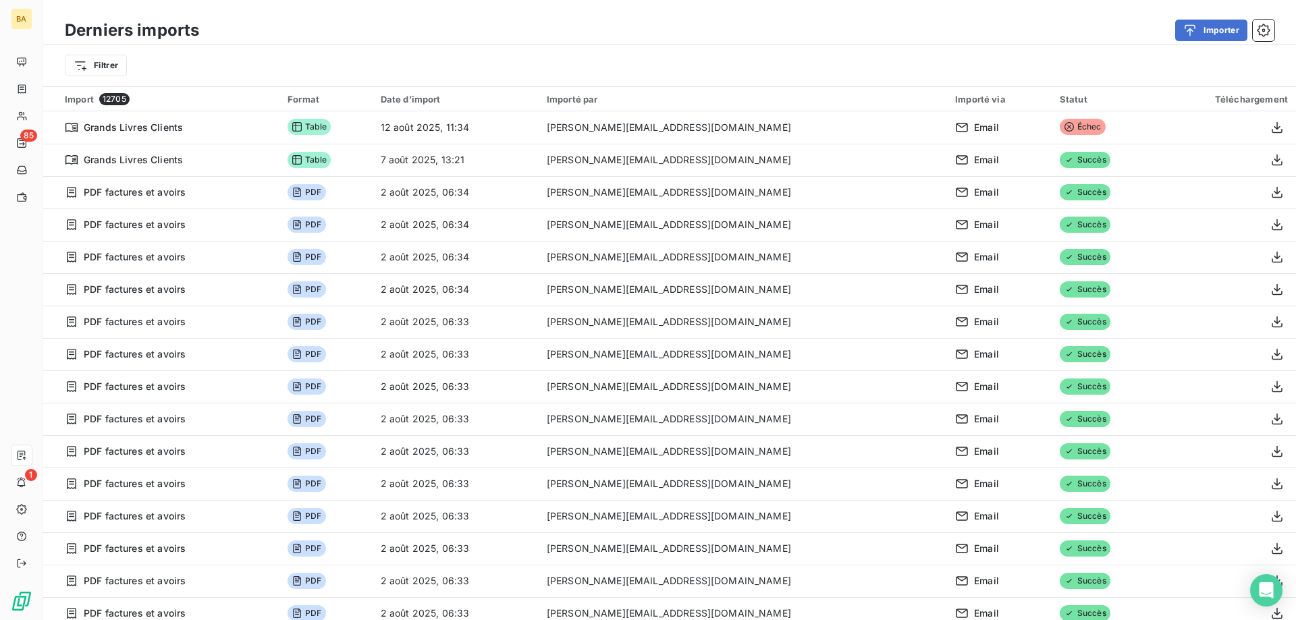
click at [881, 42] on div "Derniers imports Importer" at bounding box center [669, 30] width 1253 height 28
